Goal: Check status: Check status

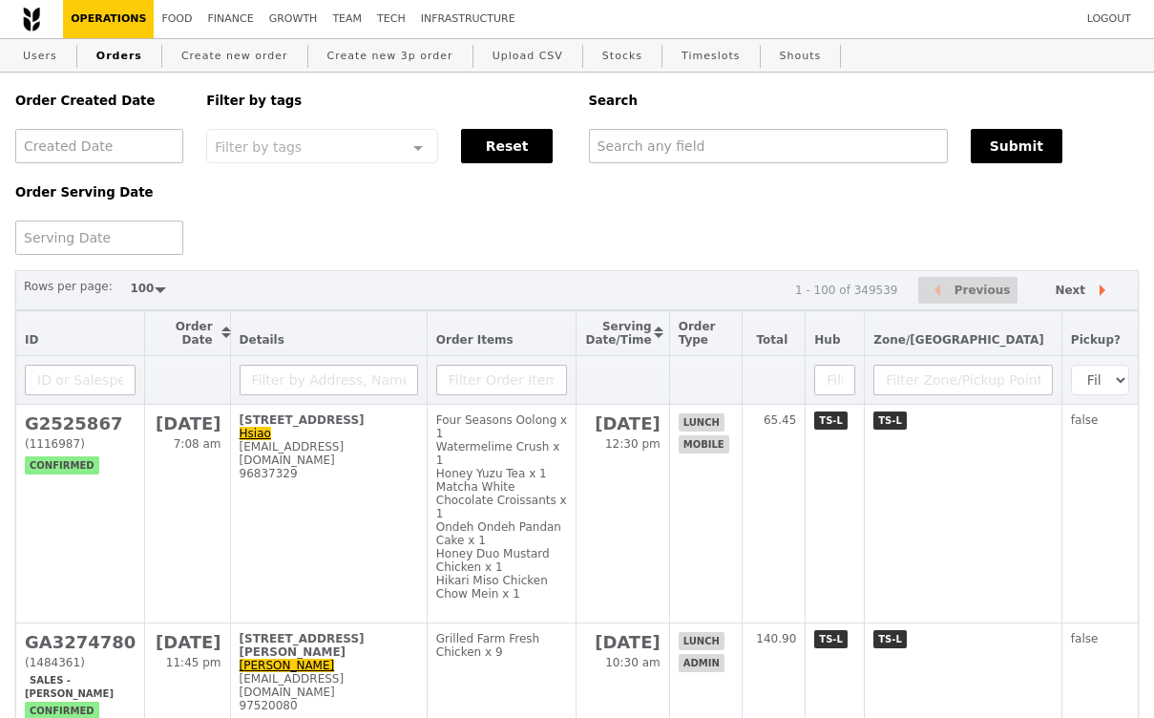
select select "100"
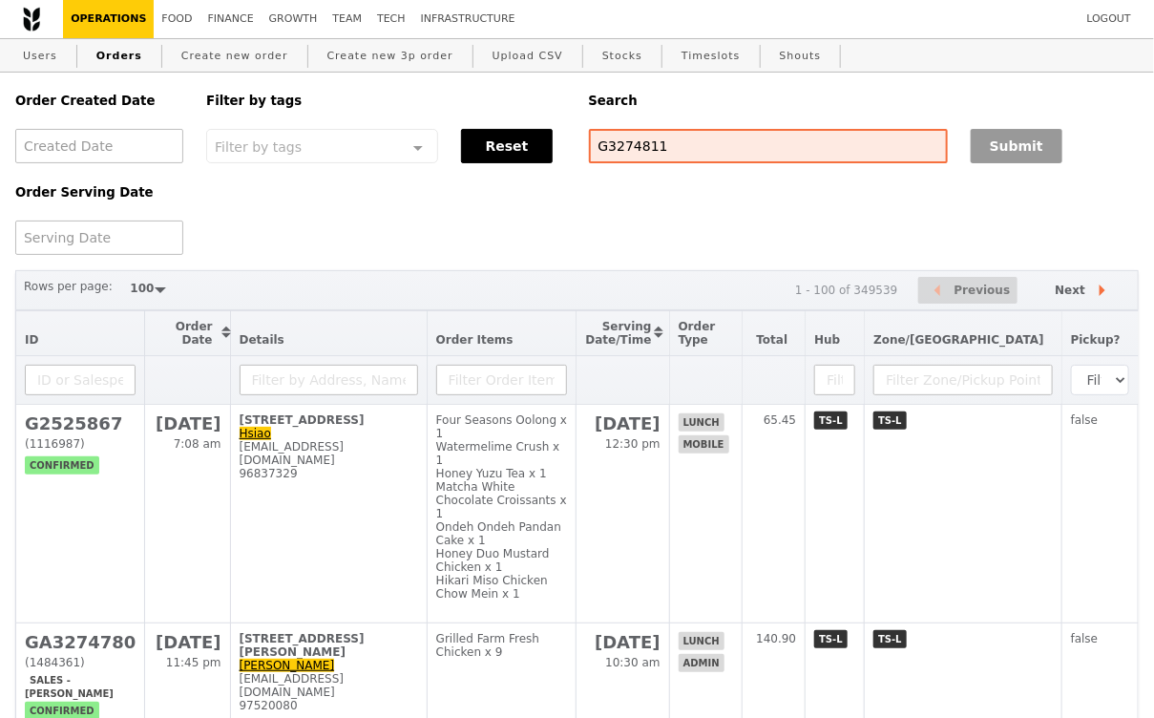
type input "G3274811"
click at [987, 151] on button "Submit" at bounding box center [1017, 146] width 92 height 34
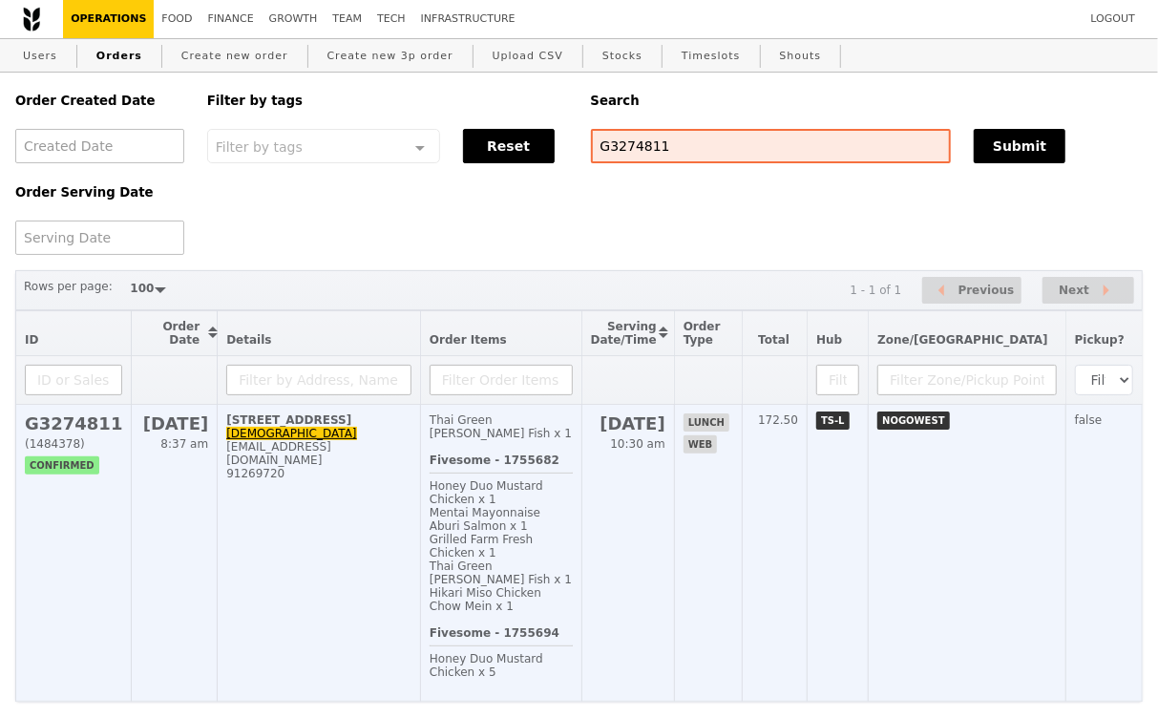
click at [318, 517] on td "10 Tuas South Avenue 8, #01-01 Zen zenangsieoen@gmail.com 91269720" at bounding box center [319, 553] width 203 height 297
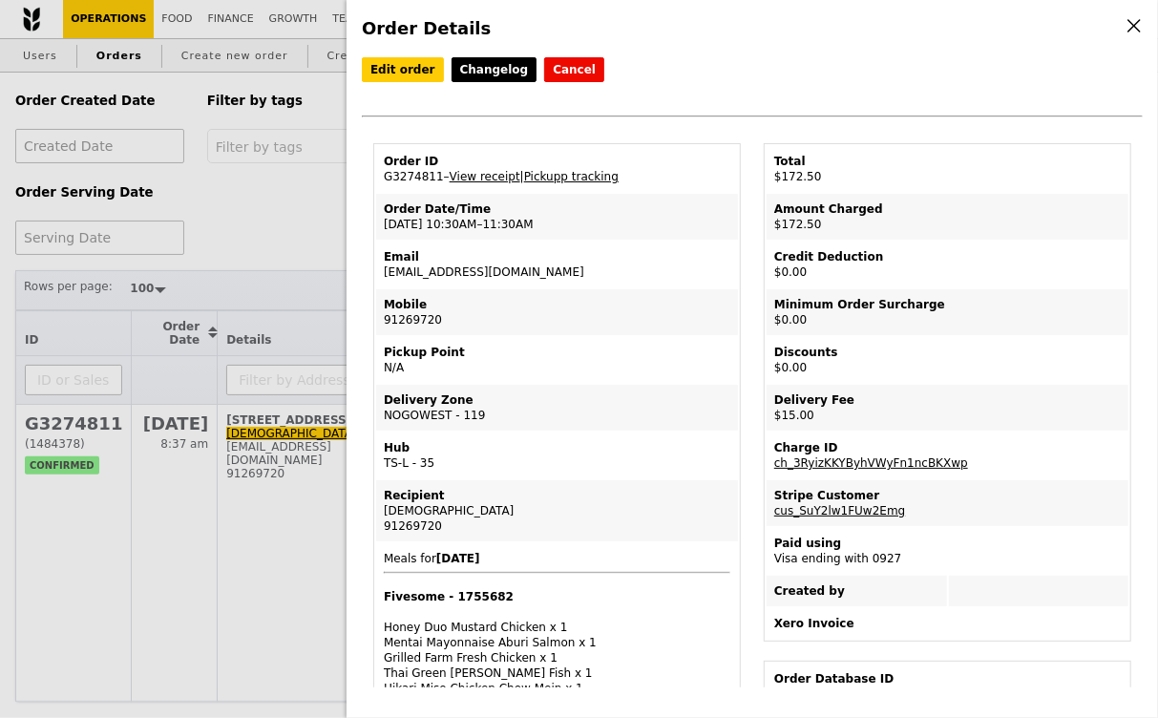
click at [425, 178] on td "Order ID G3274811 – View receipt | Pickupp tracking" at bounding box center [557, 169] width 362 height 46
copy td "G3274811"
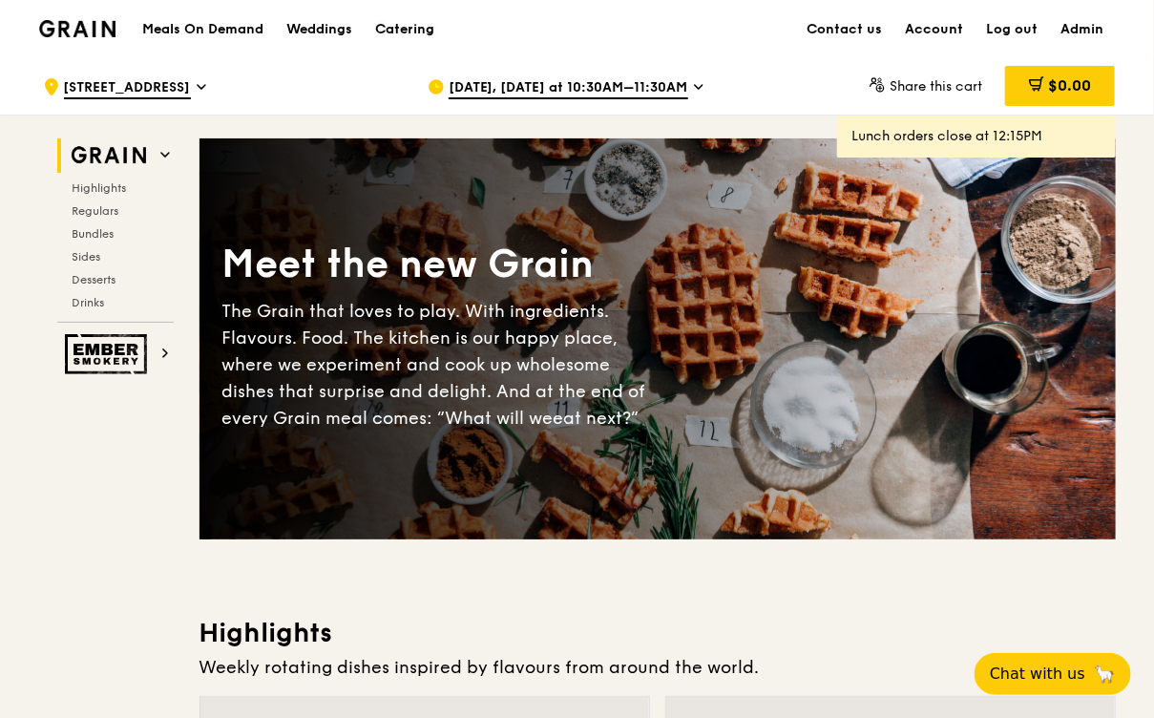
click at [407, 25] on div "Catering" at bounding box center [404, 29] width 59 height 57
